Goal: Task Accomplishment & Management: Use online tool/utility

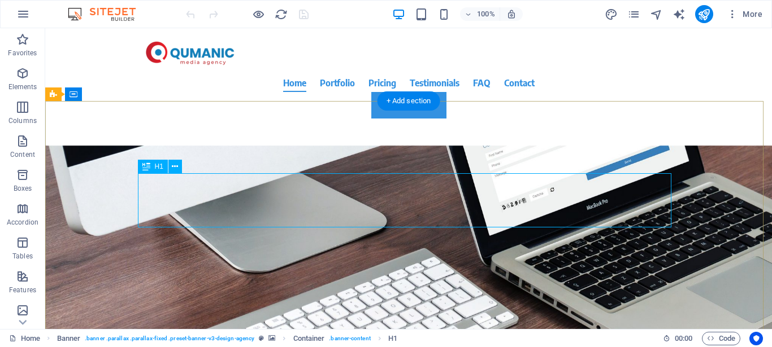
click at [325, 218] on div "We are the creative agency." at bounding box center [408, 245] width 533 height 54
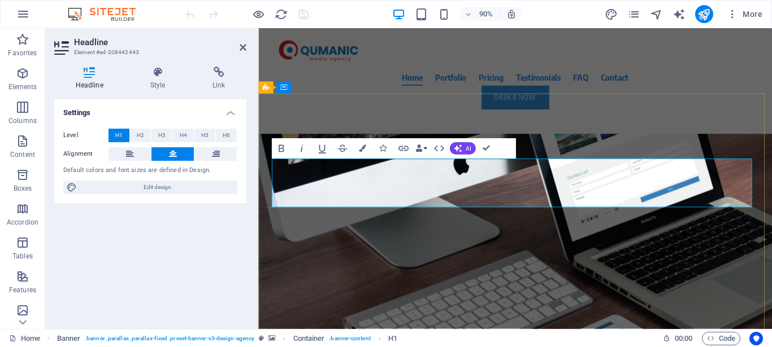
click at [358, 223] on span "We are the creative agency." at bounding box center [543, 245] width 445 height 45
click at [328, 223] on span "We are the creative agency." at bounding box center [543, 245] width 445 height 45
click at [377, 278] on div "Focus on your core business. We take care of your brand presence. With modern c…" at bounding box center [543, 318] width 533 height 81
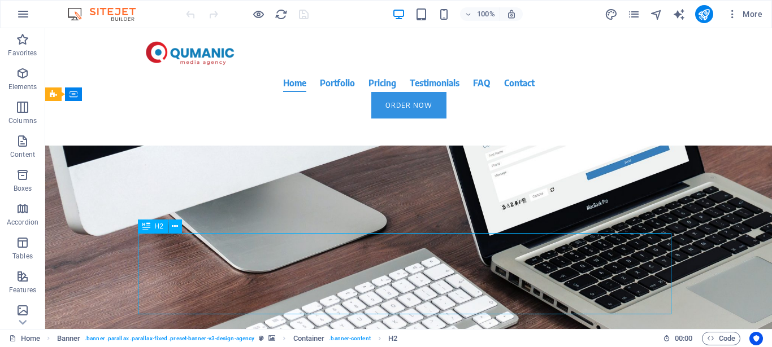
click at [358, 278] on div "Focus on your core business. We take care of your brand presence. With modern c…" at bounding box center [408, 318] width 533 height 81
click at [387, 278] on div "Focus on your core business. We take care of your brand presence. With modern c…" at bounding box center [408, 318] width 533 height 81
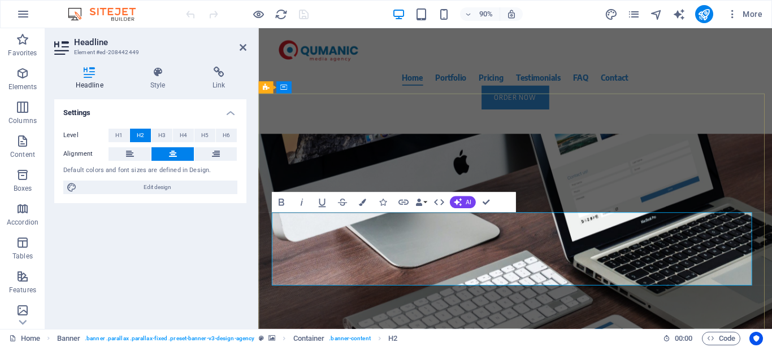
click at [403, 280] on span "Focus on your core business. We take care of your brand presence. With modern c…" at bounding box center [543, 318] width 533 height 77
click at [632, 296] on h2 "Focus on your core business. We take care of your brand presence. With modern c…" at bounding box center [543, 318] width 533 height 81
click at [189, 254] on div "Settings Level H1 H2 H3 H4 H5 H6 Alignment Default colors and font sizes are de…" at bounding box center [150, 209] width 192 height 221
click at [162, 260] on div "Settings Level H1 H2 H3 H4 H5 H6 Alignment Default colors and font sizes are de…" at bounding box center [150, 209] width 192 height 221
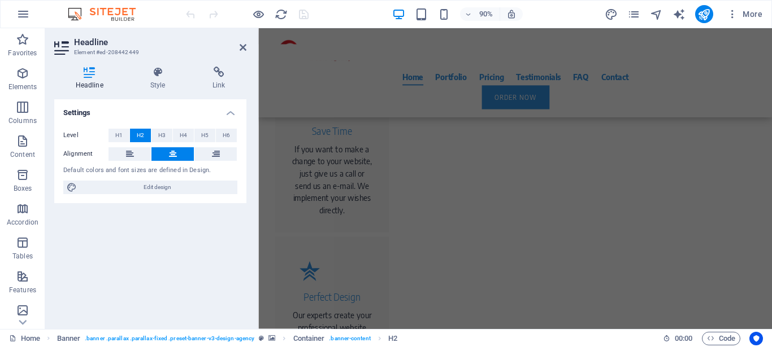
scroll to position [767, 0]
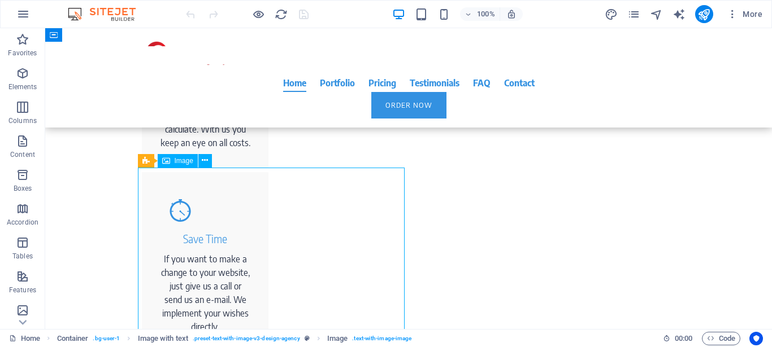
click at [173, 162] on div "Image" at bounding box center [178, 161] width 40 height 14
click at [206, 162] on icon at bounding box center [205, 161] width 6 height 12
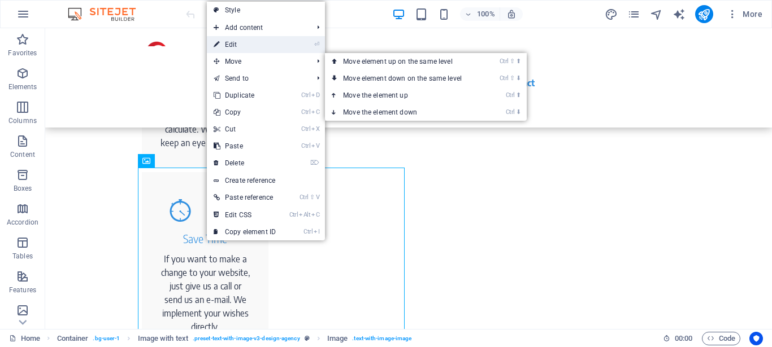
click at [240, 44] on link "⏎ Edit" at bounding box center [245, 44] width 76 height 17
select select "px"
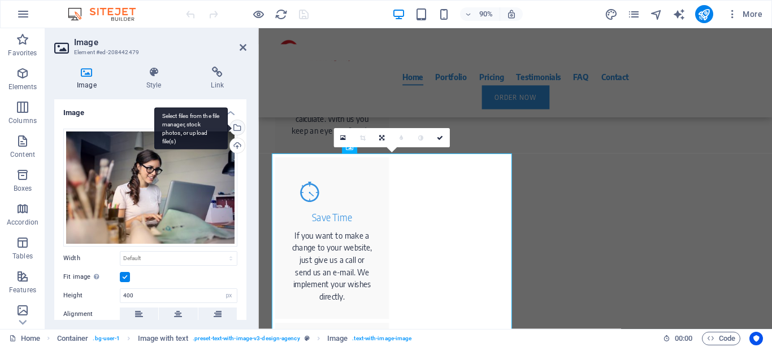
click at [228, 128] on div "Select files from the file manager, stock photos, or upload file(s)" at bounding box center [190, 128] width 73 height 42
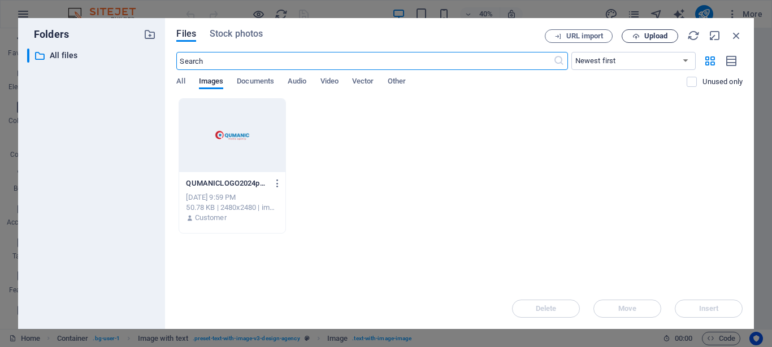
click at [653, 40] on span "Upload" at bounding box center [655, 36] width 23 height 7
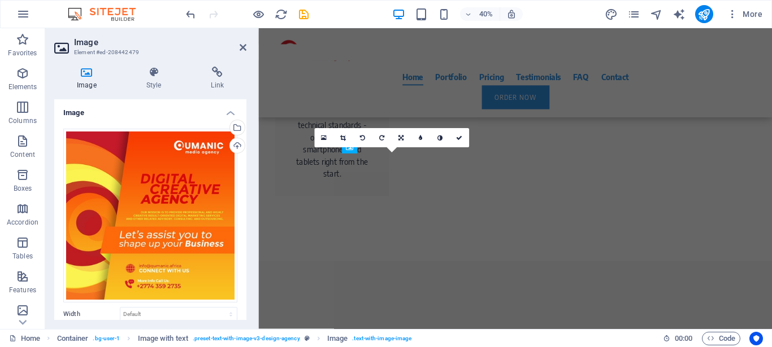
scroll to position [767, 0]
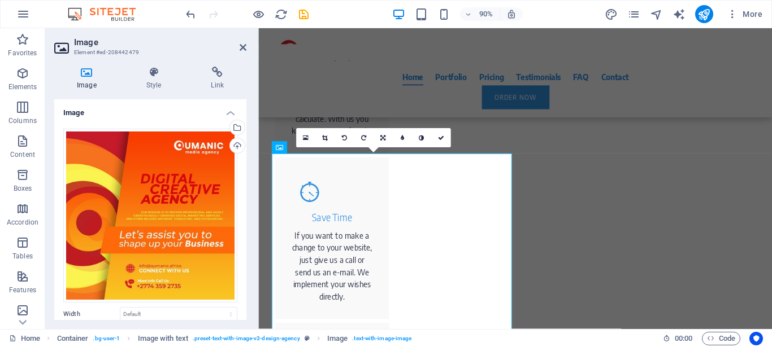
click at [70, 312] on label "Width" at bounding box center [91, 314] width 56 height 6
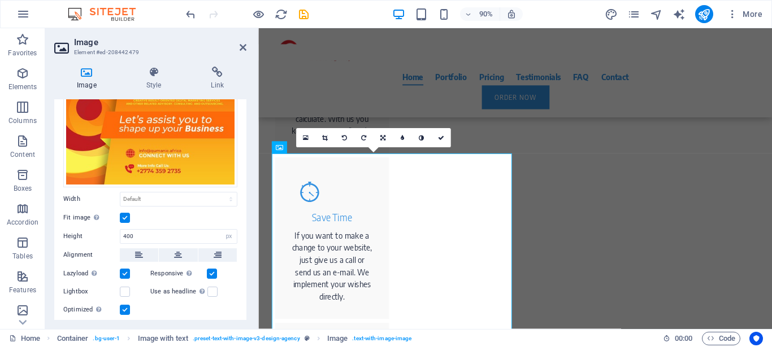
scroll to position [121, 0]
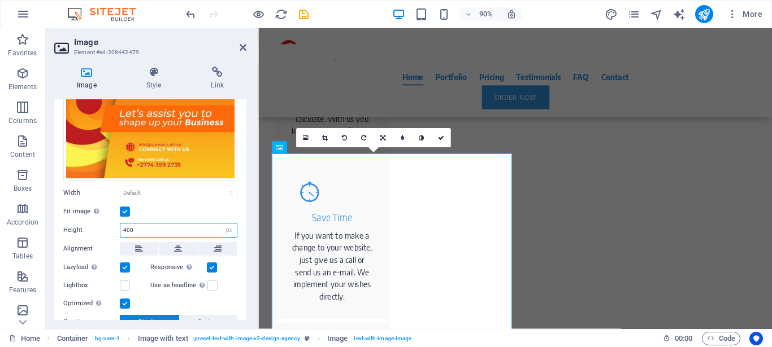
click at [121, 224] on input "400" at bounding box center [178, 231] width 116 height 14
drag, startPoint x: 125, startPoint y: 227, endPoint x: 89, endPoint y: 231, distance: 36.4
click at [89, 231] on div "Height 400 Default auto px" at bounding box center [150, 230] width 174 height 15
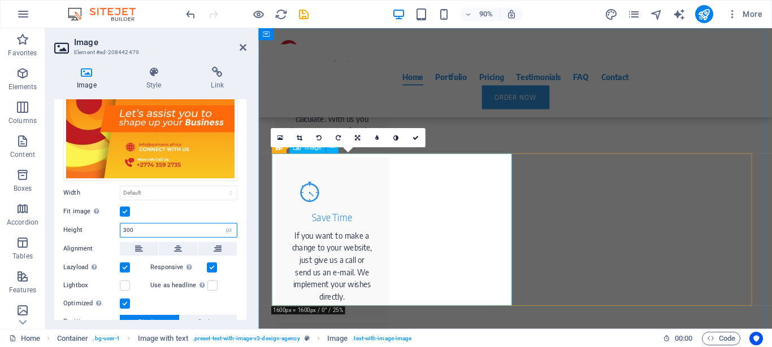
type input "300"
drag, startPoint x: 243, startPoint y: 172, endPoint x: 243, endPoint y: 224, distance: 51.4
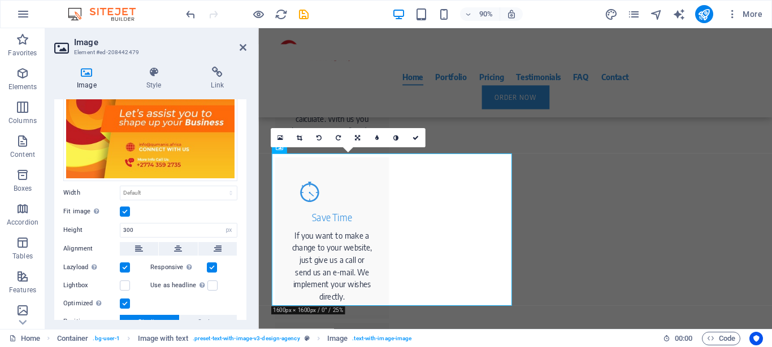
click at [243, 224] on div "Drag files here, click to choose files or select files from Files or our free s…" at bounding box center [150, 187] width 192 height 379
drag, startPoint x: 244, startPoint y: 215, endPoint x: 244, endPoint y: 264, distance: 48.6
click at [244, 264] on div "Drag files here, click to choose files or select files from Files or our free s…" at bounding box center [150, 187] width 192 height 379
drag, startPoint x: 244, startPoint y: 259, endPoint x: 244, endPoint y: 267, distance: 8.5
click at [244, 267] on div "Drag files here, click to choose files or select files from Files or our free s…" at bounding box center [150, 187] width 192 height 379
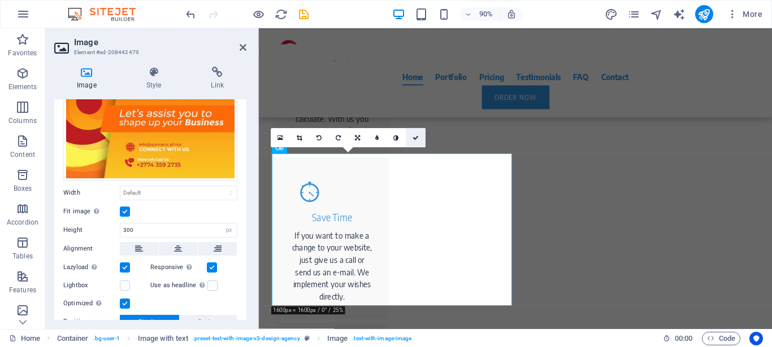
click at [412, 138] on icon at bounding box center [415, 138] width 6 height 6
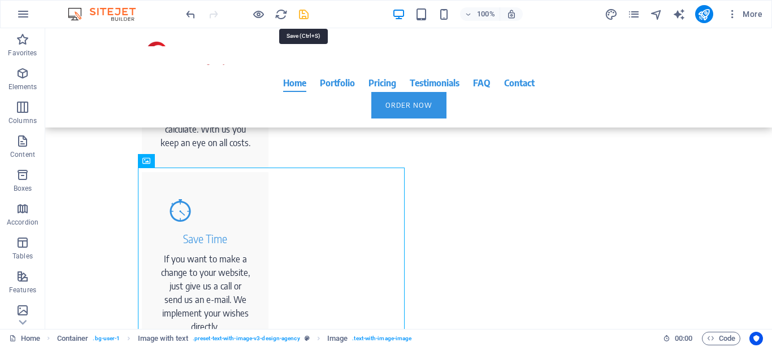
click at [308, 15] on icon "save" at bounding box center [303, 14] width 13 height 13
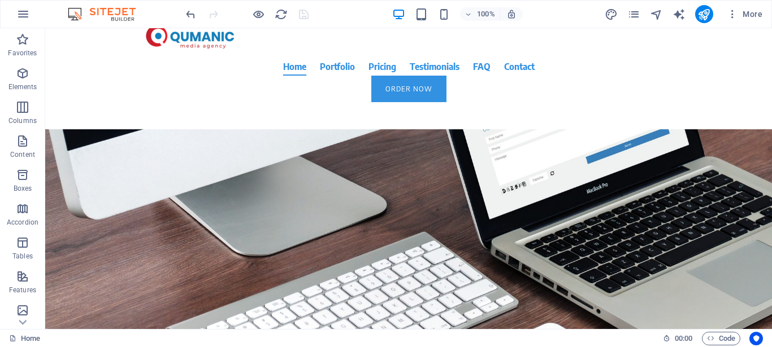
scroll to position [0, 0]
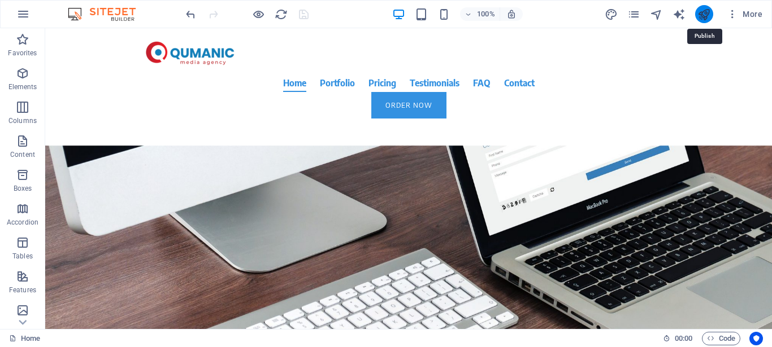
click at [706, 12] on icon "publish" at bounding box center [703, 14] width 13 height 13
